Goal: Find specific page/section: Find specific page/section

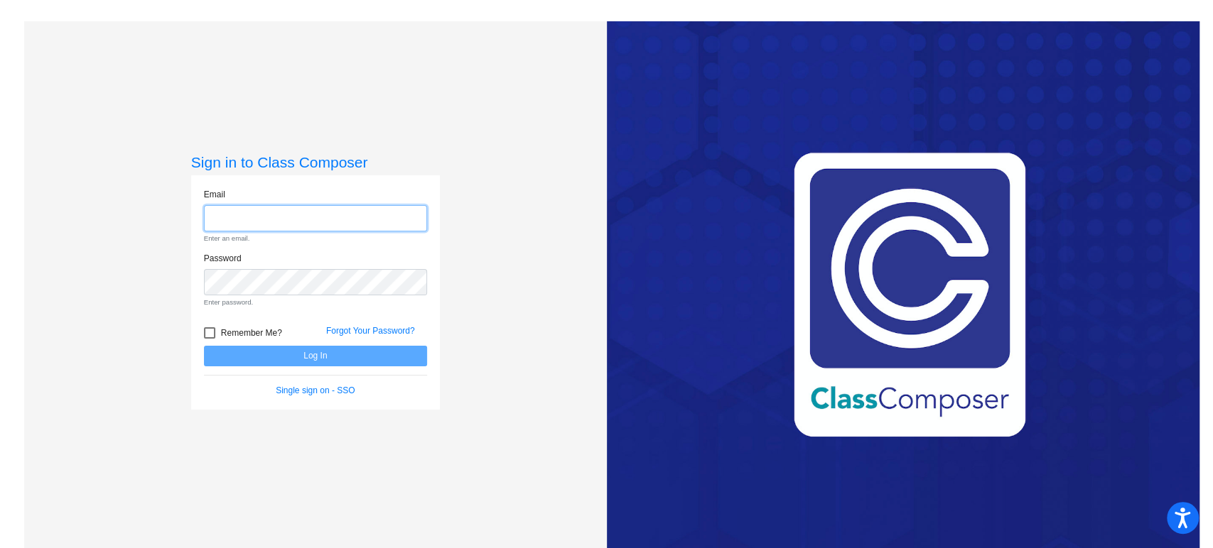
type input "[EMAIL_ADDRESS][PERSON_NAME][DOMAIN_NAME]"
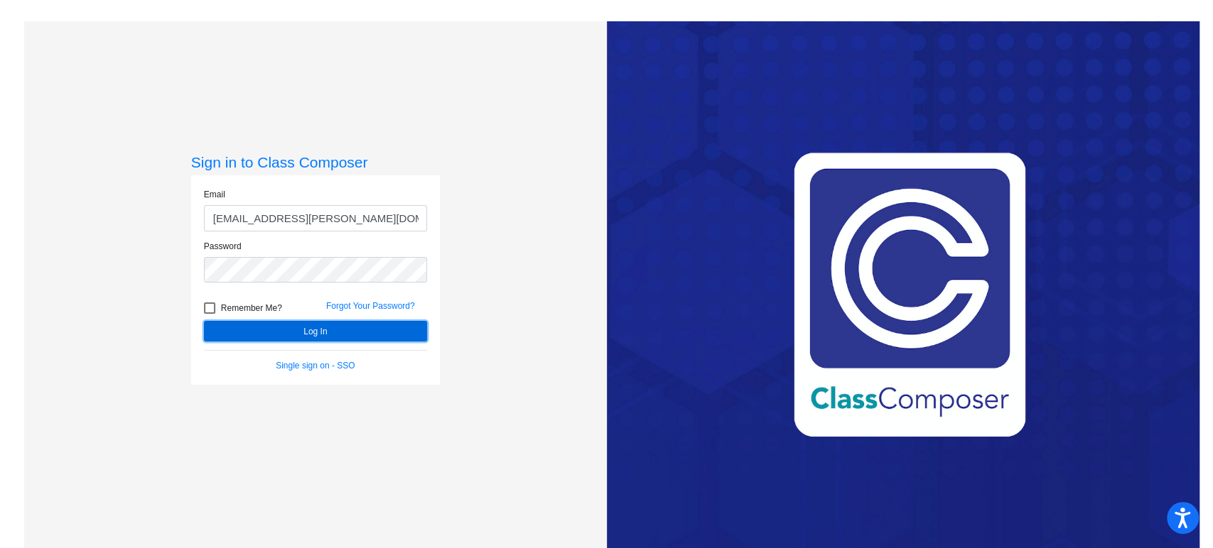
click at [313, 356] on form "Email [EMAIL_ADDRESS][PERSON_NAME][DOMAIN_NAME] Password Remember Me? Forgot Yo…" at bounding box center [315, 280] width 223 height 184
click at [253, 329] on button "Log In" at bounding box center [315, 331] width 223 height 21
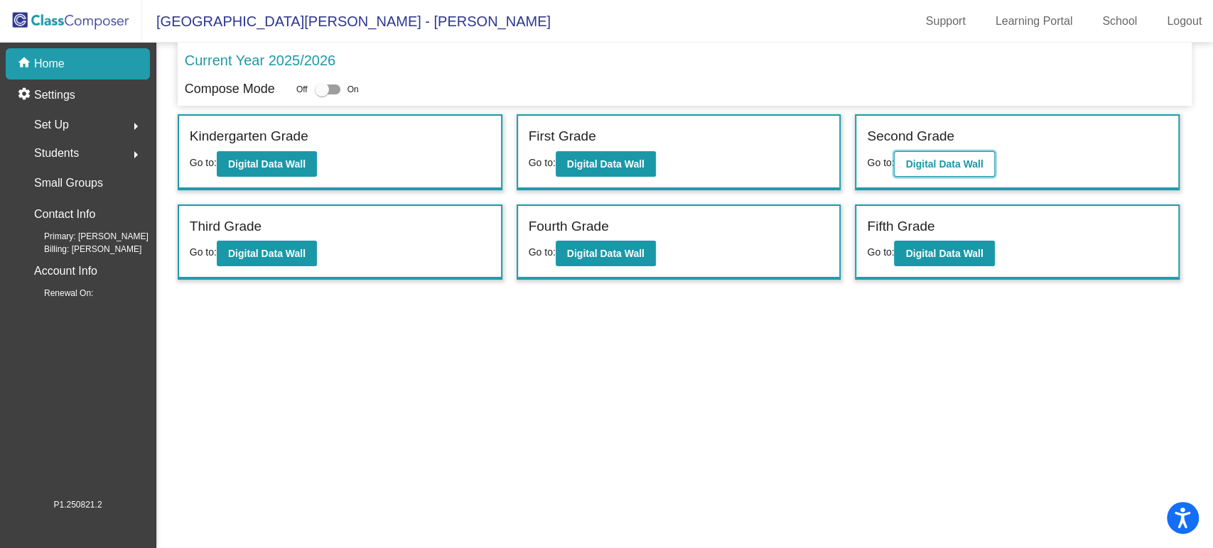
click at [955, 168] on b "Digital Data Wall" at bounding box center [943, 163] width 77 height 11
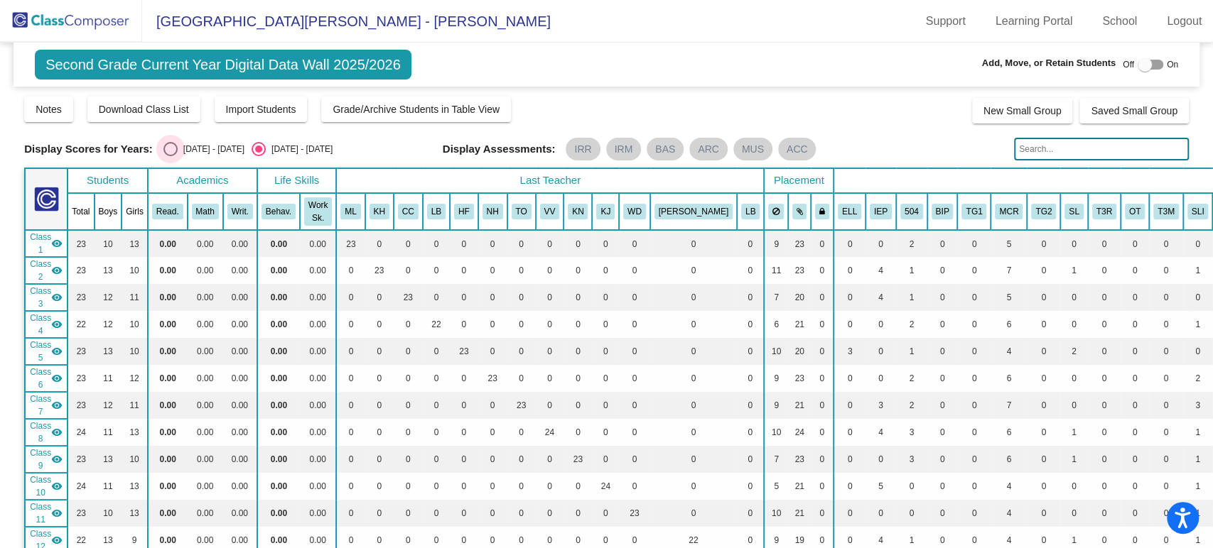
click at [171, 144] on div "Select an option" at bounding box center [170, 149] width 14 height 14
click at [171, 156] on input "[DATE] - [DATE]" at bounding box center [170, 156] width 1 height 1
radio input "true"
